Goal: Task Accomplishment & Management: Manage account settings

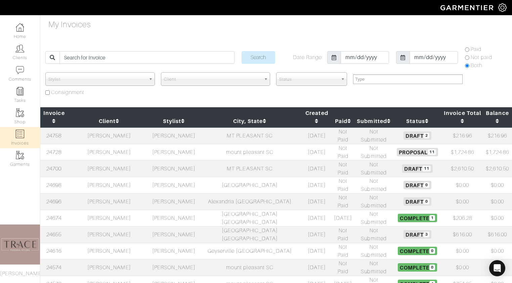
select select
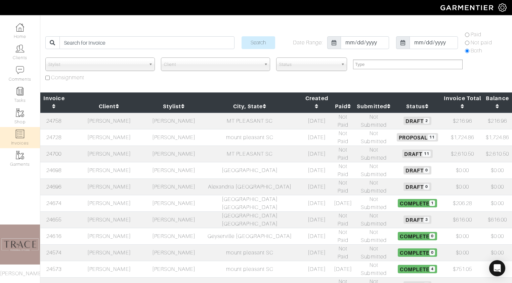
scroll to position [15, 0]
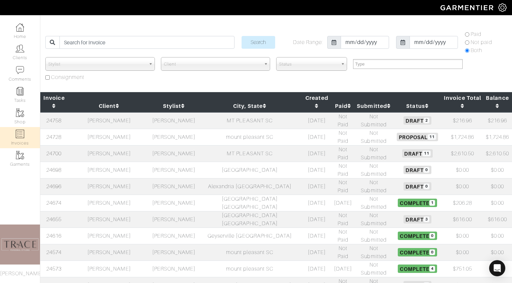
click at [116, 129] on td "[PERSON_NAME]" at bounding box center [109, 137] width 83 height 16
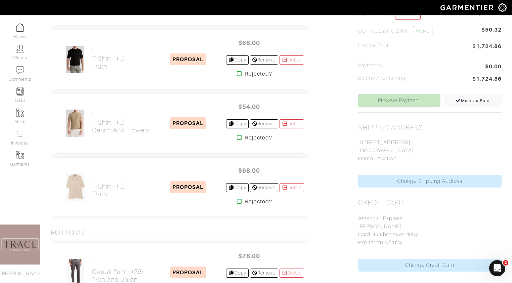
scroll to position [220, 0]
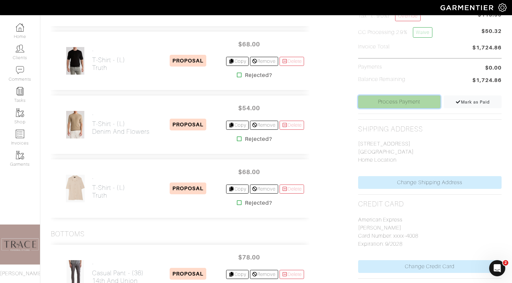
click at [399, 104] on link "Process Payment" at bounding box center [399, 101] width 82 height 13
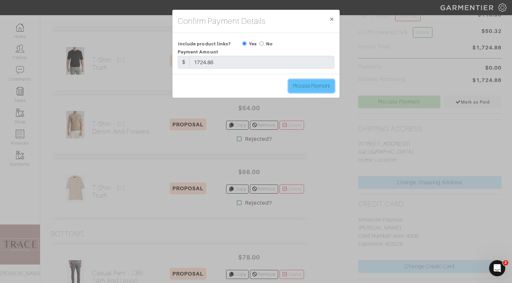
click at [315, 87] on input "Process Payment" at bounding box center [312, 86] width 46 height 13
type input "Process Payment"
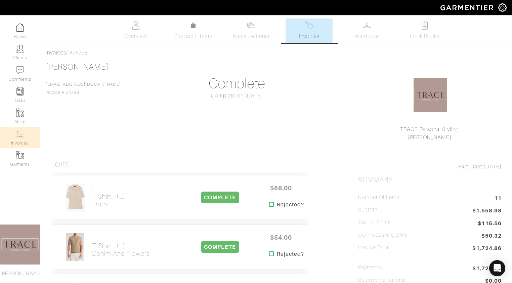
click at [25, 137] on link "Invoices" at bounding box center [20, 137] width 40 height 21
select select
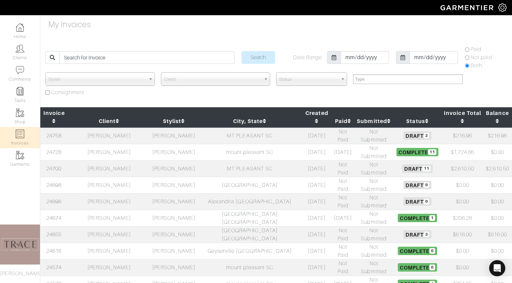
click at [113, 144] on td "[PERSON_NAME]" at bounding box center [109, 152] width 83 height 16
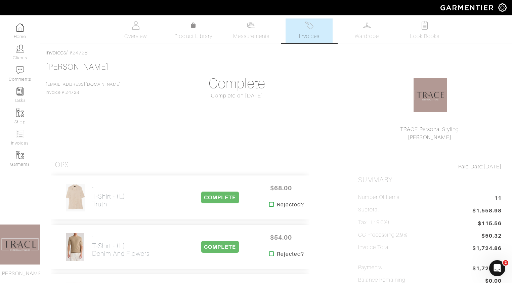
click at [317, 29] on link "Invoices" at bounding box center [309, 30] width 47 height 25
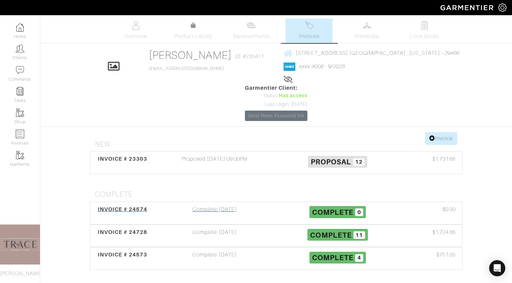
click at [225, 212] on div "Complete 10/01/25" at bounding box center [214, 212] width 123 height 15
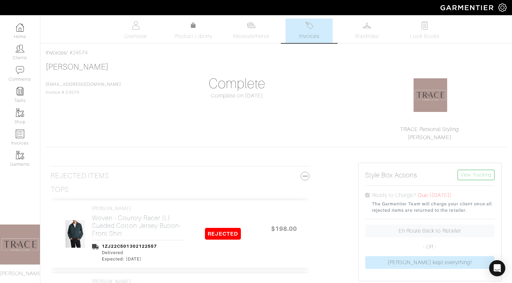
click at [299, 31] on link "Invoices" at bounding box center [309, 30] width 47 height 25
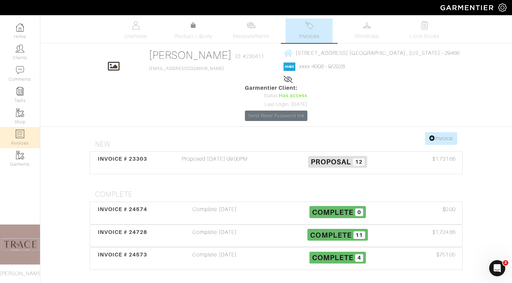
click at [18, 140] on link "Invoices" at bounding box center [20, 137] width 40 height 21
select select
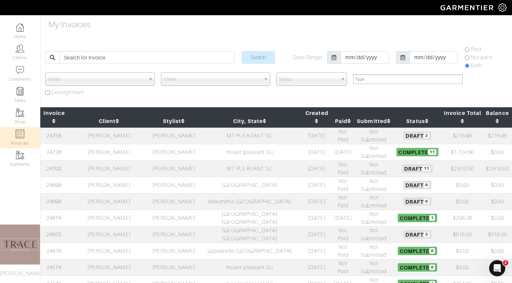
click at [106, 226] on td "[PERSON_NAME]" at bounding box center [109, 234] width 83 height 16
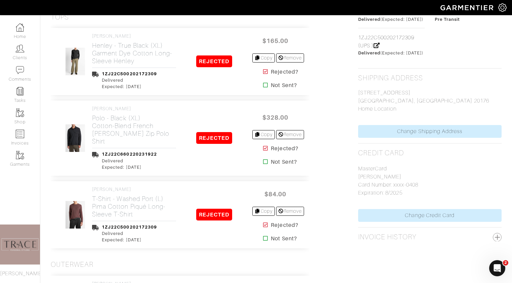
scroll to position [482, 0]
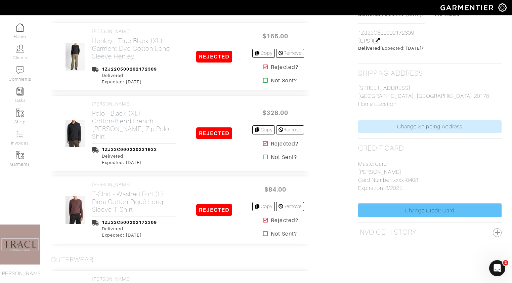
click at [421, 217] on link "Change Credit Card" at bounding box center [430, 210] width 144 height 13
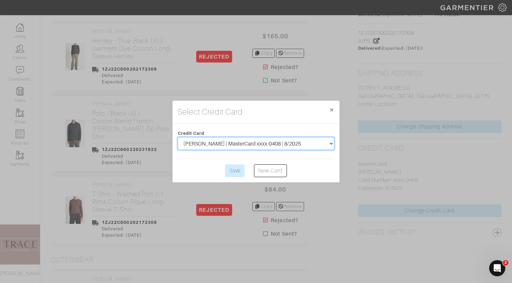
click at [311, 145] on select "Margaret Pisciotta | MasterCard xxxx-7651 | 2/2021 Don Pisciotta | MasterCard x…" at bounding box center [256, 143] width 157 height 13
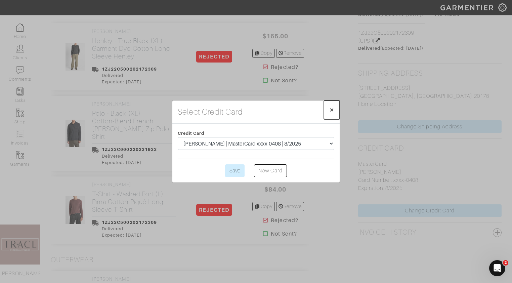
click at [333, 109] on span "×" at bounding box center [331, 109] width 5 height 9
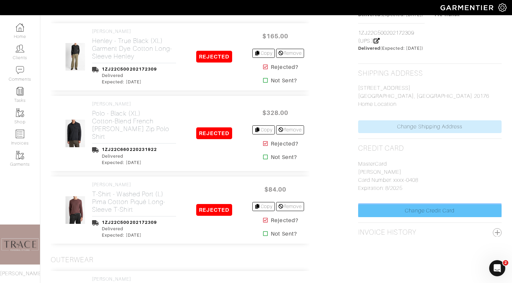
click at [435, 217] on link "Change Credit Card" at bounding box center [430, 210] width 144 height 13
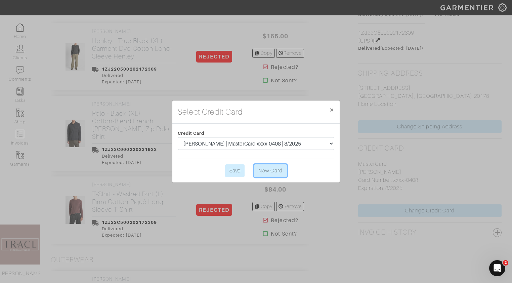
click at [276, 168] on link "New Card" at bounding box center [270, 170] width 33 height 13
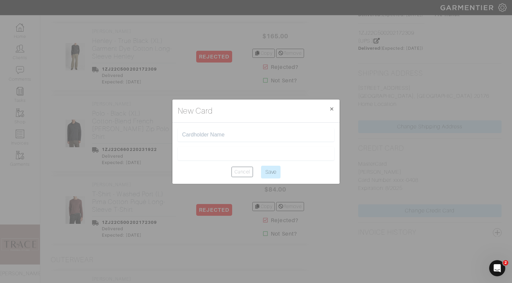
click at [272, 137] on input "text" at bounding box center [256, 135] width 148 height 6
type input "peggy pisciotta"
click at [273, 170] on input "Save" at bounding box center [270, 172] width 19 height 13
type input "Saving..."
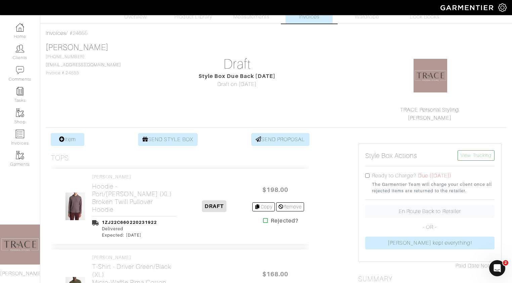
scroll to position [0, 0]
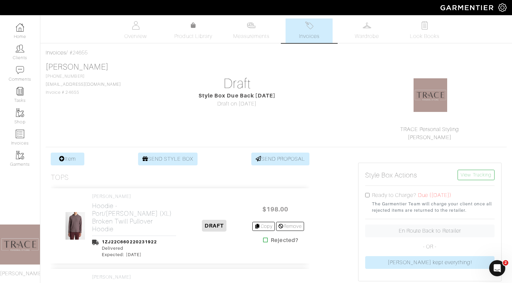
click at [368, 195] on input "checkbox" at bounding box center [367, 195] width 4 height 4
checkbox input "true"
click at [22, 135] on img at bounding box center [20, 134] width 8 height 8
select select
